Goal: Check status: Check status

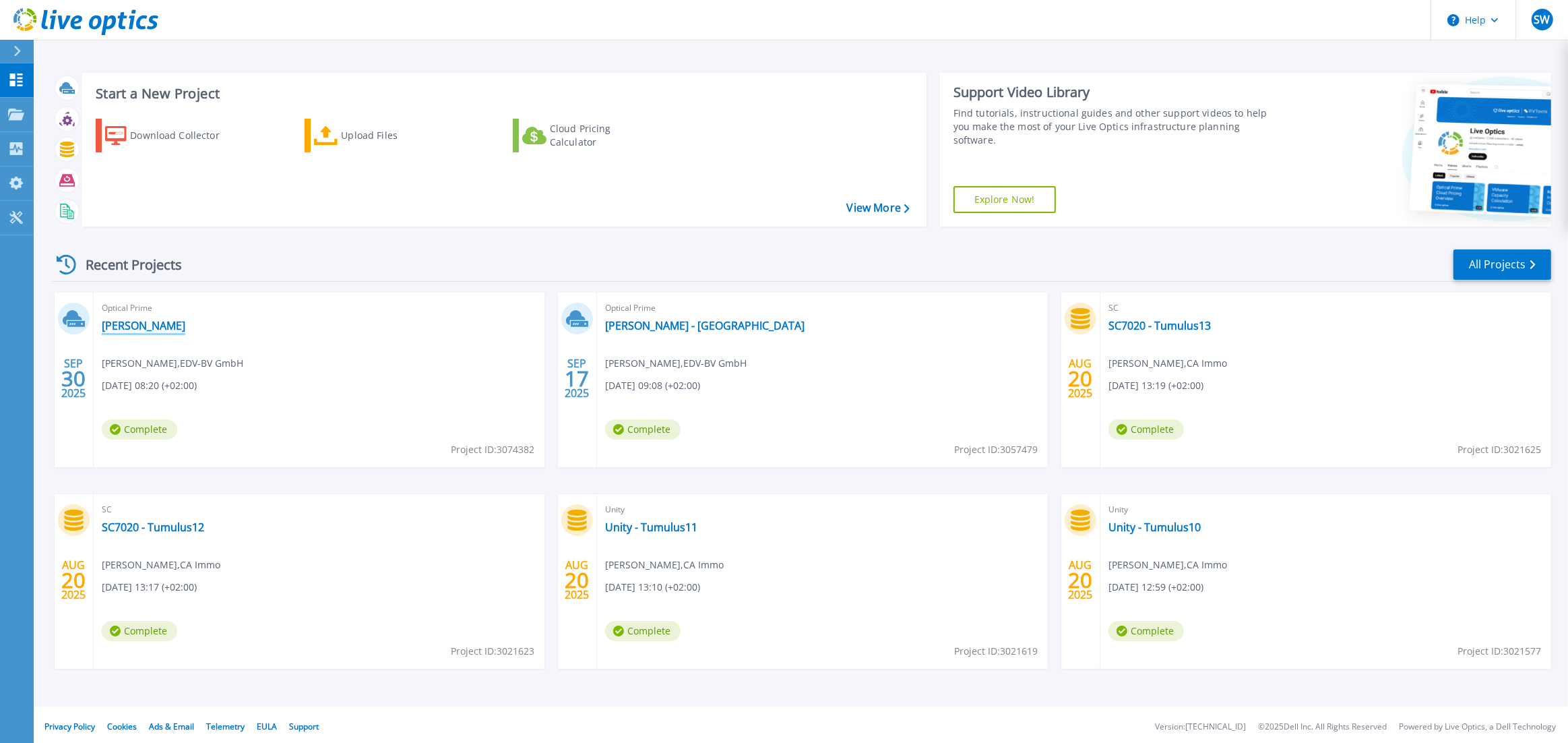
click at [130, 321] on link "[PERSON_NAME]" at bounding box center [143, 326] width 84 height 14
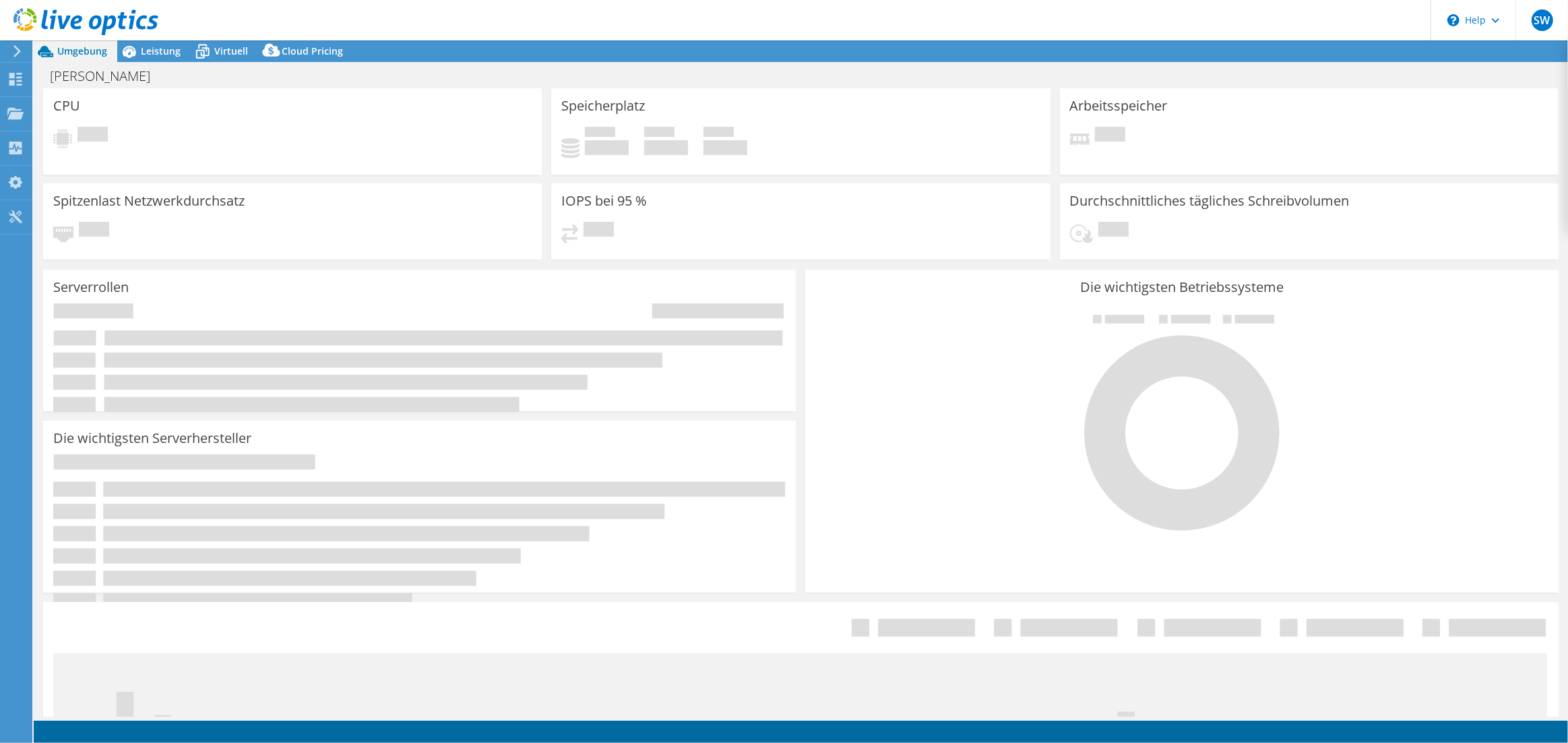
select select "USD"
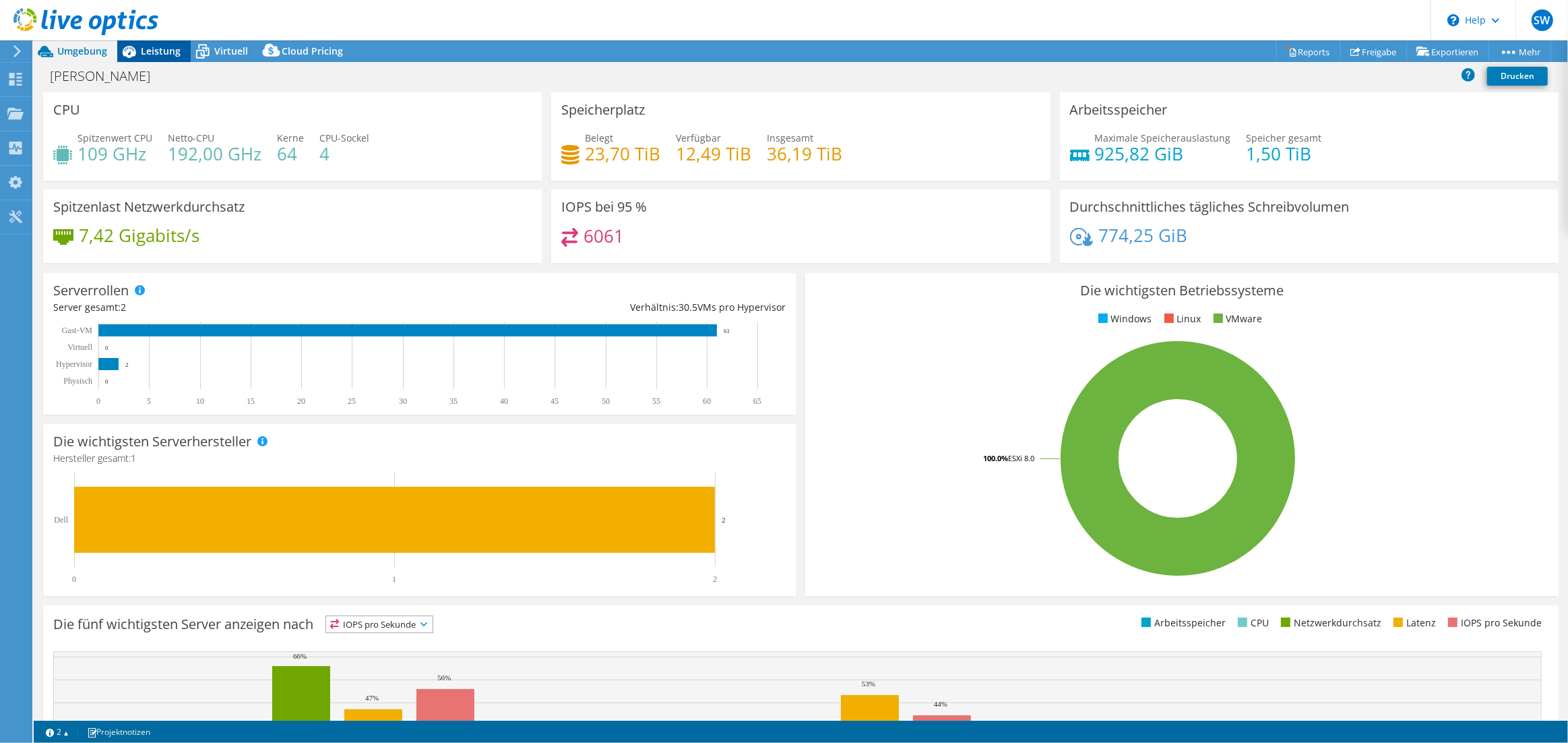
click at [155, 47] on span "Leistung" at bounding box center [160, 50] width 40 height 13
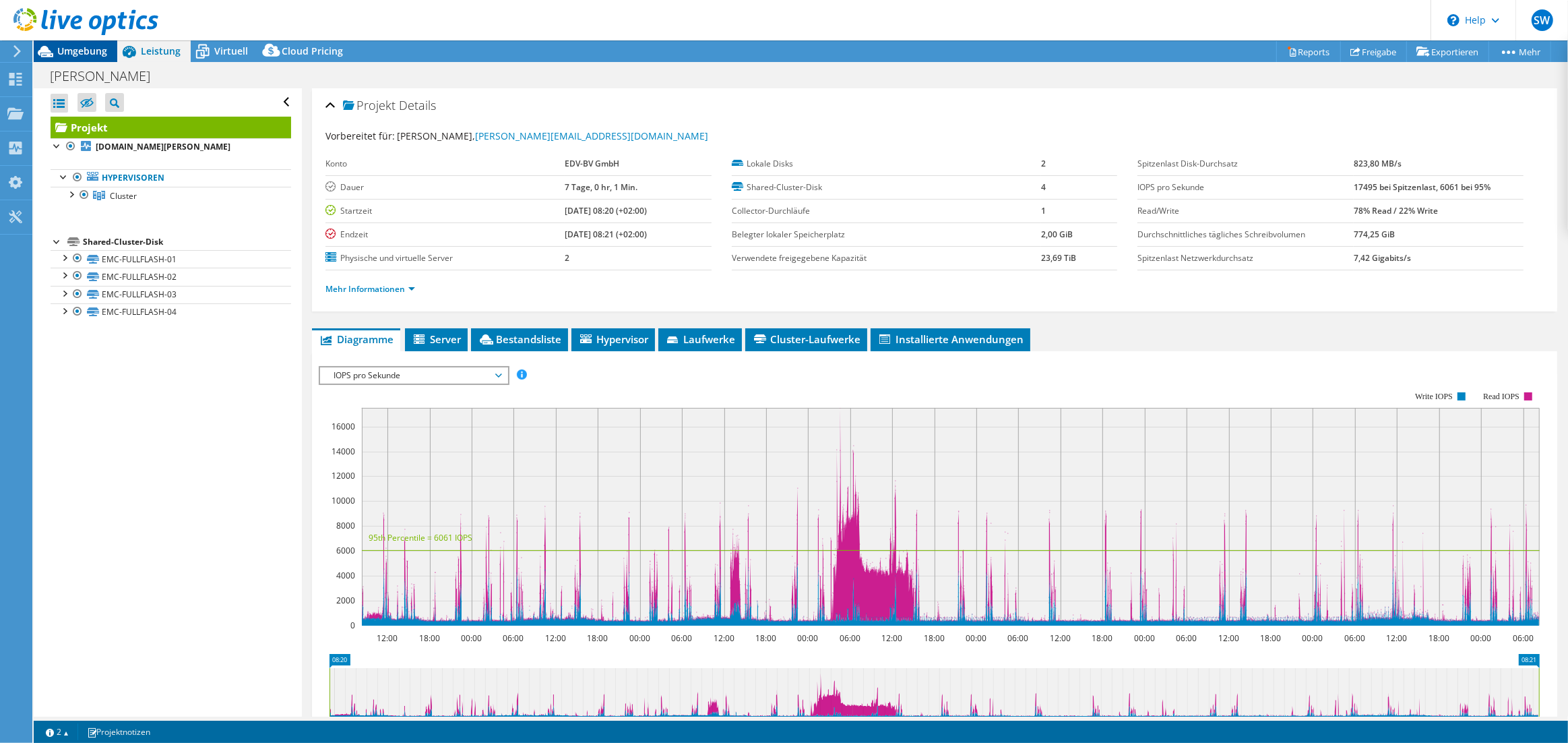
click at [73, 52] on span "Umgebung" at bounding box center [82, 50] width 50 height 13
